Goal: Find specific page/section: Find specific page/section

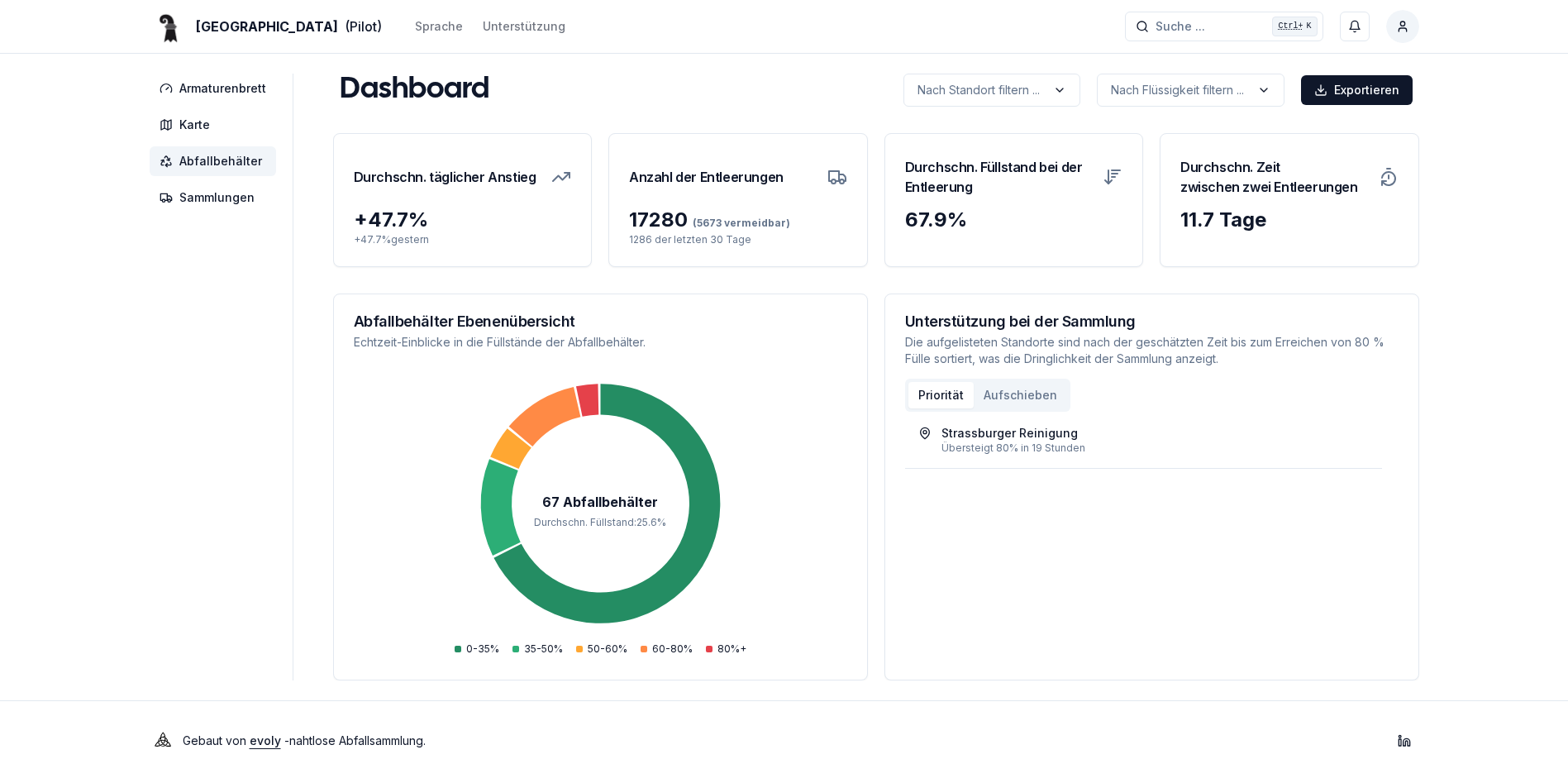
click at [198, 164] on span "Abfallbehälter" at bounding box center [221, 161] width 83 height 17
click at [234, 162] on span "Abfallbehälter" at bounding box center [221, 161] width 83 height 17
